Goal: Transaction & Acquisition: Book appointment/travel/reservation

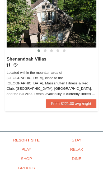
scroll to position [839, 0]
click at [71, 108] on link "From $221.00 avg /night" at bounding box center [71, 103] width 51 height 8
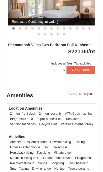
scroll to position [602, 0]
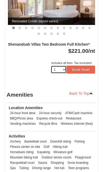
click at [51, 66] on select "1 2 3 4 5 6 7 8" at bounding box center [59, 70] width 16 height 8
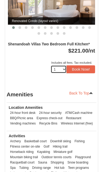
select select "2"
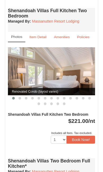
scroll to position [380, 0]
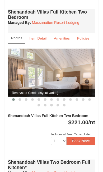
click at [38, 36] on small "Item Detail" at bounding box center [37, 38] width 17 height 4
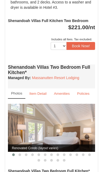
scroll to position [447, 0]
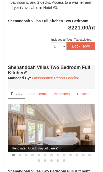
click at [39, 92] on small "Item Detail" at bounding box center [37, 94] width 17 height 4
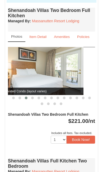
scroll to position [230, 0]
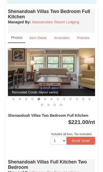
click at [84, 84] on img at bounding box center [52, 72] width 88 height 48
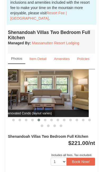
scroll to position [209, 0]
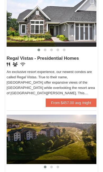
scroll to position [131, 0]
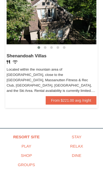
scroll to position [608, 0]
click at [76, 99] on link "From $221.00 avg /night" at bounding box center [71, 100] width 51 height 8
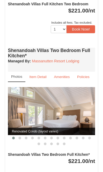
scroll to position [492, 0]
click at [40, 75] on small "Item Detail" at bounding box center [37, 77] width 17 height 4
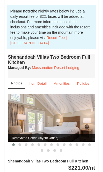
scroll to position [184, 0]
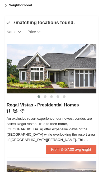
scroll to position [84, 0]
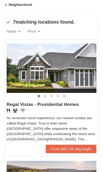
click at [37, 34] on link "Price" at bounding box center [38, 31] width 20 height 11
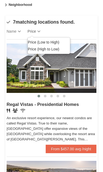
scroll to position [84, 0]
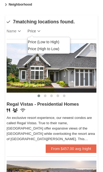
click at [39, 49] on link "Price (High to Low)" at bounding box center [49, 48] width 42 height 7
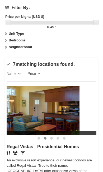
scroll to position [40, 0]
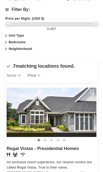
click at [15, 42] on strong "Bedrooms" at bounding box center [17, 42] width 17 height 4
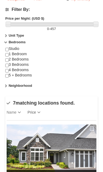
click at [7, 61] on input "checkbox" at bounding box center [6, 59] width 3 height 3
checkbox input "true"
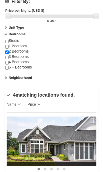
scroll to position [0, 0]
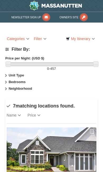
click at [9, 81] on strong "Bedrooms" at bounding box center [17, 82] width 17 height 4
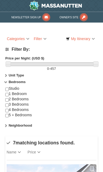
click at [8, 99] on input "checkbox" at bounding box center [6, 99] width 3 height 3
checkbox input "true"
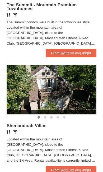
scroll to position [458, 0]
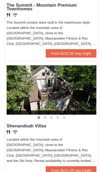
click at [77, 90] on img at bounding box center [52, 89] width 90 height 49
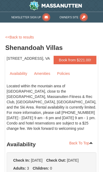
click at [20, 77] on link "Availability" at bounding box center [19, 73] width 24 height 8
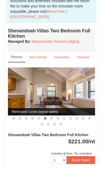
scroll to position [208, 0]
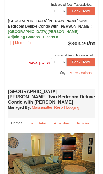
scroll to position [606, 0]
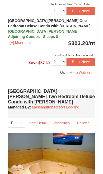
click at [80, 133] on img at bounding box center [52, 157] width 88 height 48
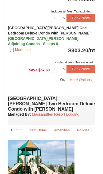
scroll to position [592, 0]
